Goal: Information Seeking & Learning: Learn about a topic

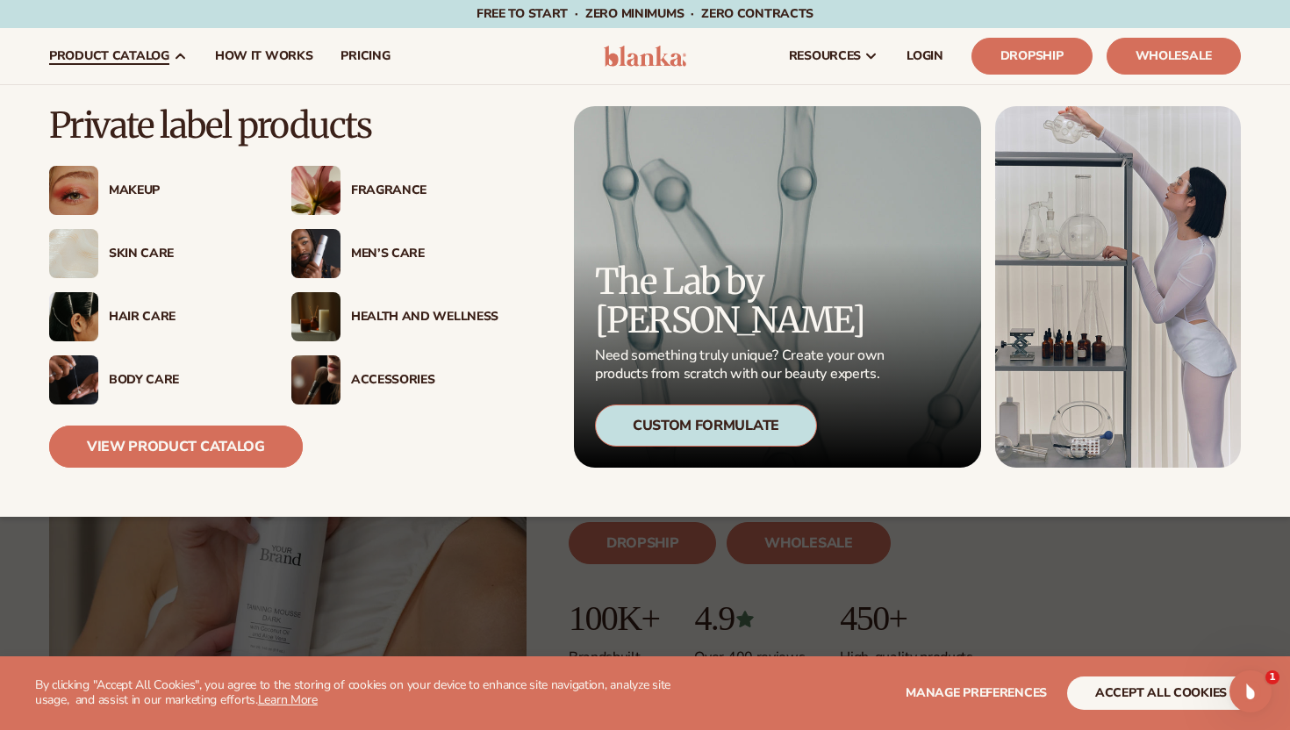
click at [202, 452] on link "View Product Catalog" at bounding box center [176, 447] width 254 height 42
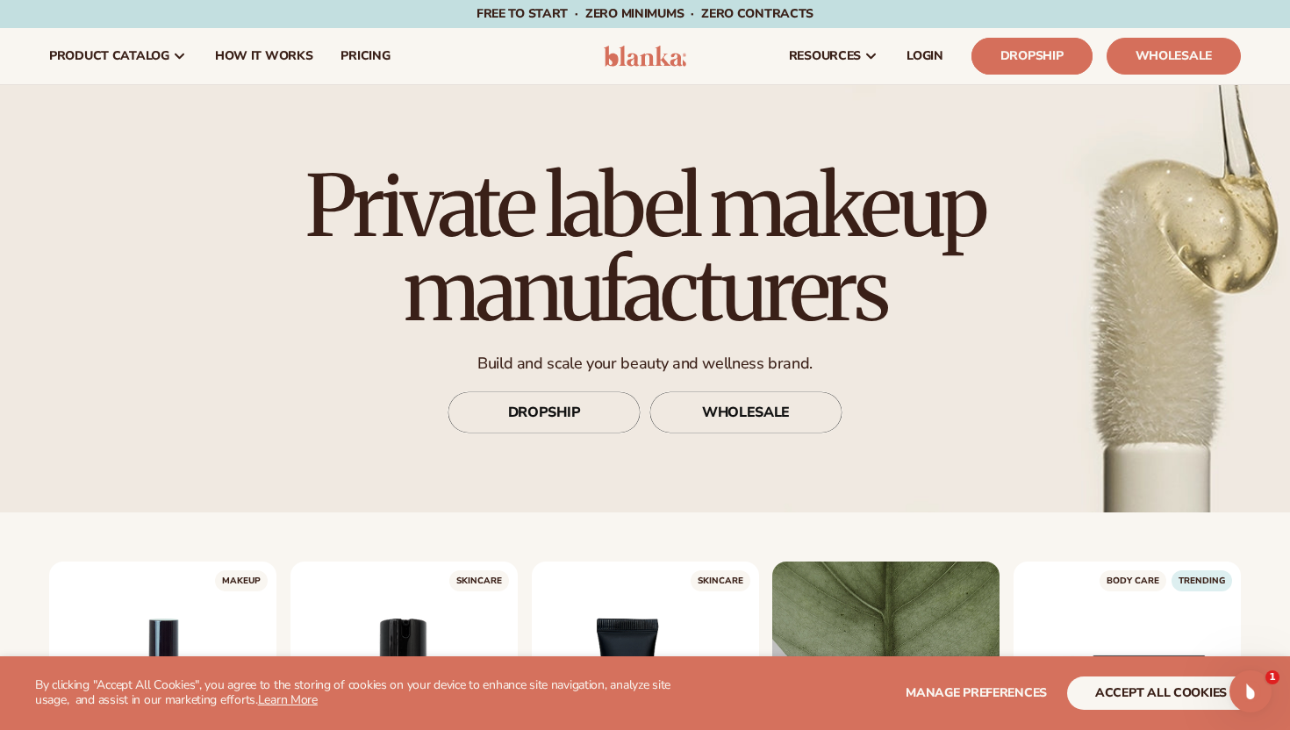
click at [1030, 54] on link "Dropship" at bounding box center [1031, 56] width 121 height 37
